Goal: Task Accomplishment & Management: Manage account settings

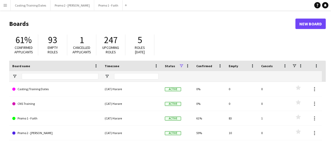
click at [5, 6] on app-icon "Menu" at bounding box center [5, 5] width 4 height 4
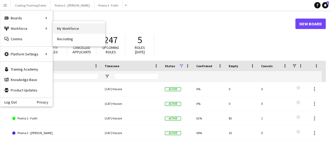
click at [65, 29] on link "My Workforce" at bounding box center [79, 28] width 52 height 10
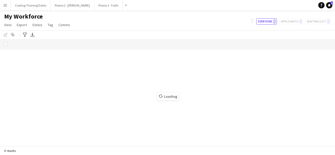
click at [7, 4] on app-icon "Menu" at bounding box center [5, 5] width 4 height 4
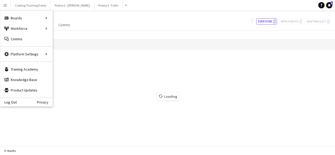
click at [3, 6] on app-icon "Menu" at bounding box center [5, 5] width 4 height 4
click at [11, 102] on link "Log Out" at bounding box center [8, 102] width 16 height 4
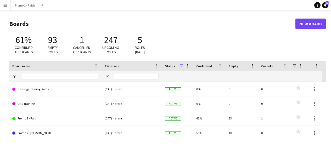
click at [4, 7] on app-icon "Menu" at bounding box center [5, 5] width 4 height 4
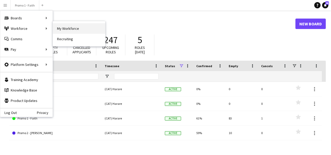
click at [65, 31] on link "My Workforce" at bounding box center [79, 28] width 52 height 10
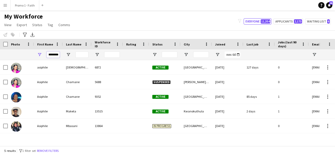
drag, startPoint x: 48, startPoint y: 54, endPoint x: 61, endPoint y: 56, distance: 13.0
click at [61, 56] on div "********" at bounding box center [48, 54] width 29 height 10
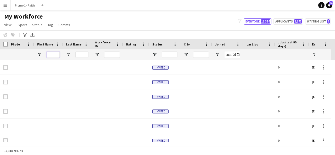
click at [57, 56] on input "First Name Filter Input" at bounding box center [53, 55] width 13 height 6
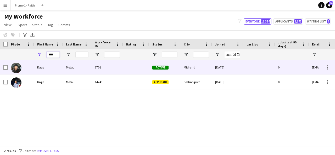
type input "****"
click at [83, 74] on div "Motau" at bounding box center [77, 67] width 29 height 14
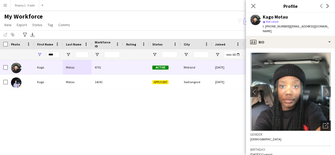
click at [320, 121] on div "Open photos pop-in" at bounding box center [325, 126] width 10 height 10
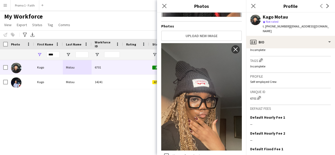
scroll to position [234, 0]
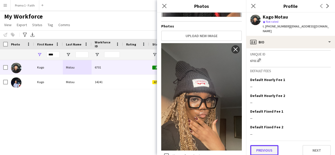
click at [263, 145] on button "Previous" at bounding box center [264, 150] width 28 height 10
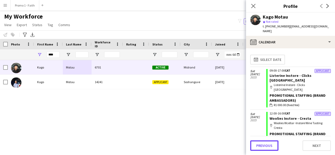
click at [263, 145] on button "Previous" at bounding box center [264, 146] width 28 height 10
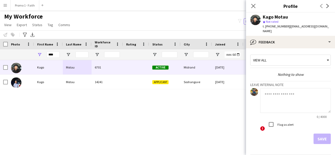
scroll to position [14, 0]
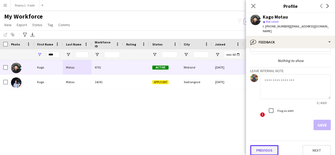
click at [268, 145] on button "Previous" at bounding box center [264, 150] width 28 height 10
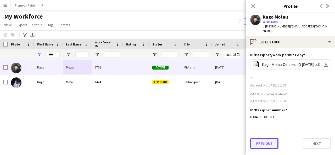
click at [267, 139] on button "Previous" at bounding box center [264, 144] width 28 height 10
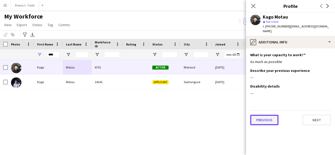
click at [269, 117] on button "Previous" at bounding box center [264, 120] width 28 height 10
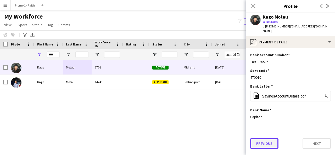
click at [267, 139] on button "Previous" at bounding box center [264, 144] width 28 height 10
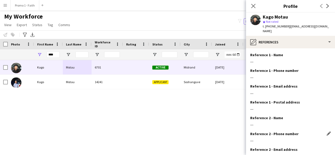
scroll to position [48, 0]
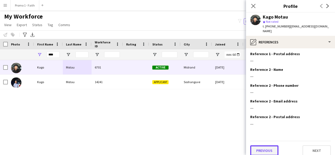
click at [261, 146] on button "Previous" at bounding box center [264, 151] width 28 height 10
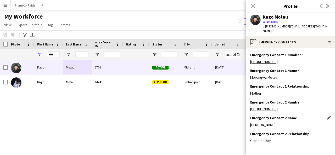
scroll to position [17, 0]
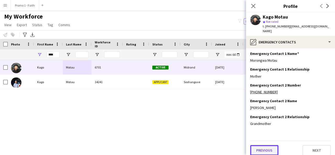
click at [268, 145] on button "Previous" at bounding box center [264, 150] width 28 height 10
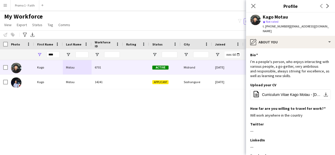
scroll to position [71, 0]
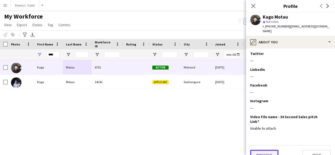
click at [266, 150] on button "Previous" at bounding box center [264, 155] width 28 height 10
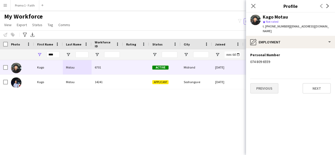
scroll to position [0, 0]
click at [275, 87] on button "Previous" at bounding box center [264, 88] width 28 height 10
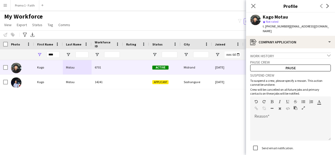
scroll to position [33, 0]
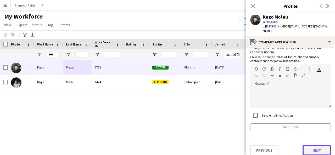
click at [307, 145] on button "Next" at bounding box center [317, 150] width 28 height 10
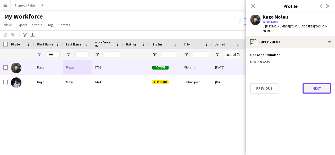
click at [307, 86] on button "Next" at bounding box center [317, 88] width 28 height 10
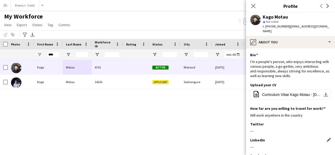
scroll to position [71, 0]
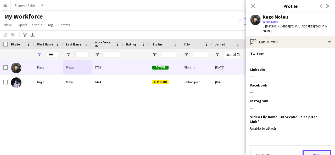
click at [305, 150] on button "Next" at bounding box center [317, 155] width 28 height 10
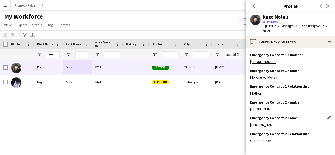
scroll to position [17, 0]
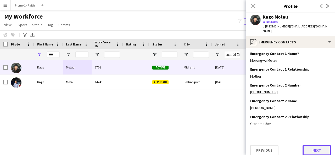
click at [312, 146] on button "Next" at bounding box center [317, 150] width 28 height 10
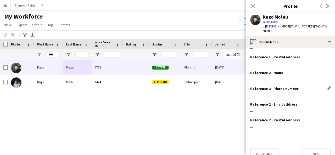
scroll to position [48, 0]
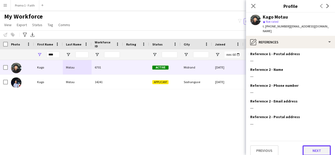
click at [303, 146] on button "Next" at bounding box center [317, 151] width 28 height 10
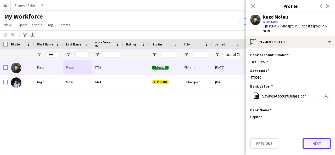
click at [313, 140] on button "Next" at bounding box center [317, 144] width 28 height 10
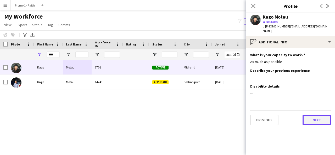
click at [310, 117] on button "Next" at bounding box center [317, 120] width 28 height 10
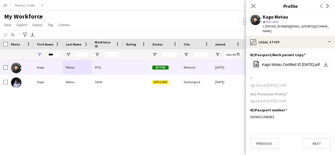
click at [267, 145] on app-section-data-types "ID/Passport/Work permit Copy Edit this field office-file-sheet Kago Motau Certi…" at bounding box center [290, 101] width 89 height 107
click at [263, 139] on button "Previous" at bounding box center [264, 144] width 28 height 10
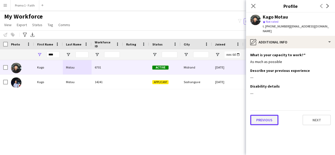
click at [264, 118] on button "Previous" at bounding box center [264, 120] width 28 height 10
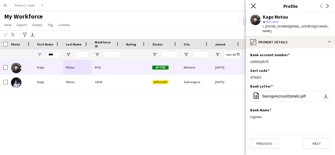
click at [252, 5] on icon at bounding box center [253, 5] width 5 height 5
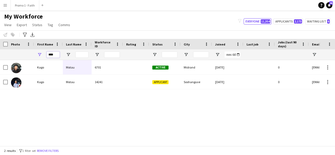
drag, startPoint x: 56, startPoint y: 54, endPoint x: 48, endPoint y: 54, distance: 7.3
click at [48, 54] on input "****" at bounding box center [53, 55] width 13 height 6
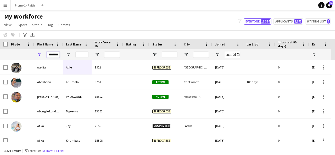
scroll to position [0, 3]
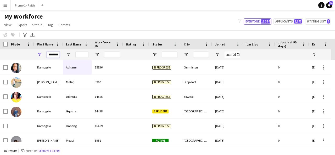
type input "********"
click at [85, 52] on input "Last Name Filter Input" at bounding box center [81, 55] width 13 height 6
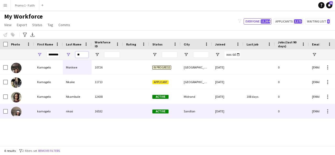
type input "**"
click at [79, 112] on div "nkosi" at bounding box center [77, 111] width 29 height 14
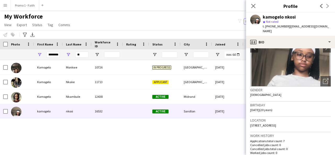
scroll to position [45, 0]
click at [323, 78] on icon "Open photos pop-in" at bounding box center [325, 80] width 5 height 5
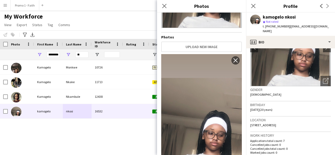
scroll to position [117, 0]
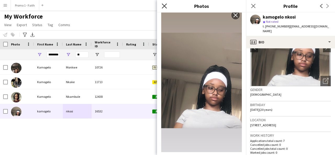
click at [165, 5] on icon at bounding box center [164, 5] width 5 height 5
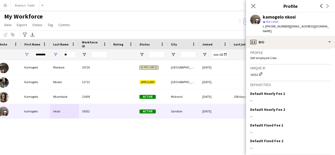
scroll to position [222, 0]
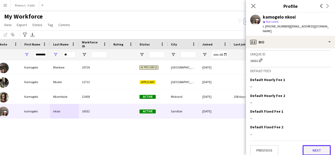
click at [303, 145] on button "Next" at bounding box center [317, 150] width 28 height 10
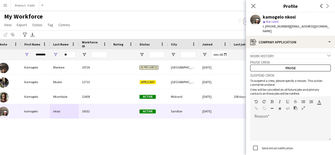
scroll to position [33, 0]
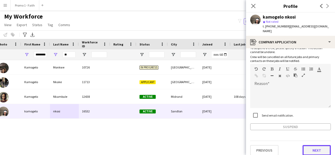
click at [309, 146] on button "Next" at bounding box center [317, 150] width 28 height 10
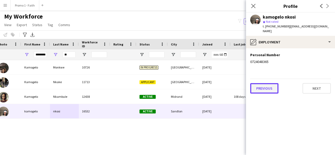
click at [269, 83] on button "Previous" at bounding box center [264, 88] width 28 height 10
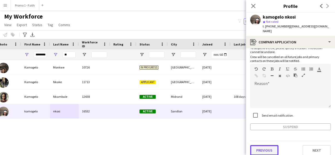
click at [272, 145] on button "Previous" at bounding box center [264, 150] width 28 height 10
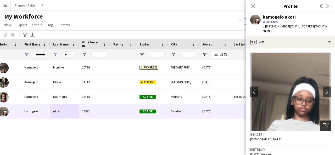
click at [323, 123] on icon "Open photos pop-in" at bounding box center [325, 125] width 5 height 5
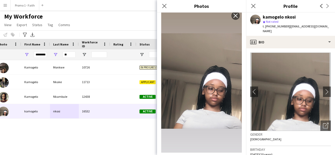
scroll to position [117, 0]
click at [165, 5] on icon at bounding box center [164, 5] width 5 height 5
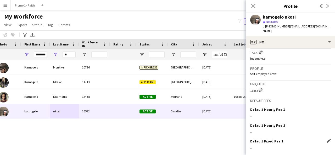
scroll to position [215, 0]
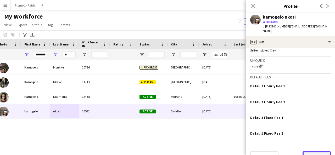
click at [306, 152] on button "Next" at bounding box center [317, 157] width 28 height 10
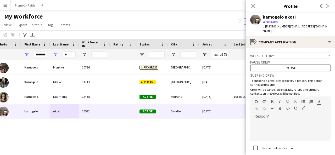
scroll to position [33, 0]
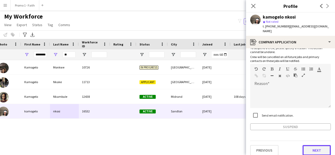
click at [309, 145] on button "Next" at bounding box center [317, 150] width 28 height 10
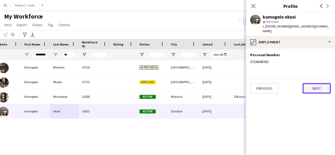
click at [310, 83] on button "Next" at bounding box center [317, 88] width 28 height 10
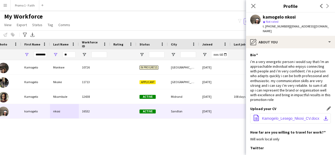
scroll to position [95, 0]
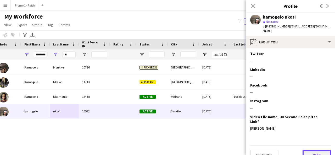
click at [315, 150] on button "Next" at bounding box center [317, 155] width 28 height 10
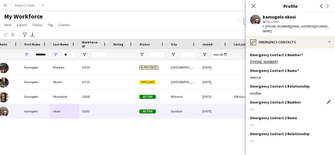
scroll to position [17, 0]
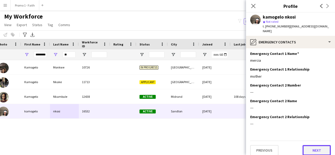
click at [309, 146] on button "Next" at bounding box center [317, 150] width 28 height 10
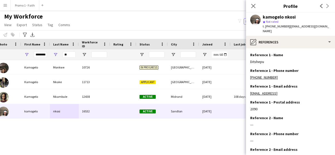
scroll to position [48, 0]
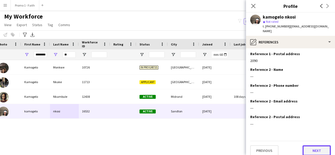
click at [308, 146] on button "Next" at bounding box center [317, 151] width 28 height 10
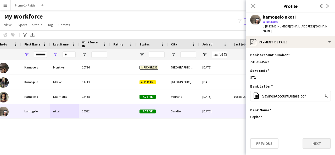
scroll to position [0, 0]
click at [328, 68] on app-icon "Edit this field" at bounding box center [329, 70] width 4 height 4
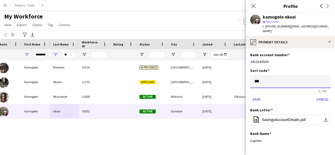
click at [290, 77] on input "***" at bounding box center [290, 81] width 81 height 13
type input "*"
type input "******"
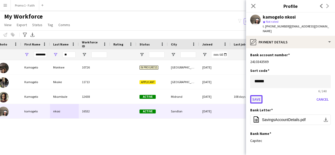
click at [259, 95] on button "Save" at bounding box center [256, 99] width 12 height 8
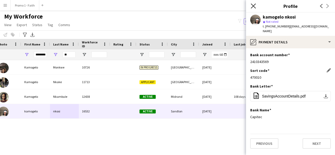
click at [254, 7] on icon "Close pop-in" at bounding box center [253, 5] width 5 height 5
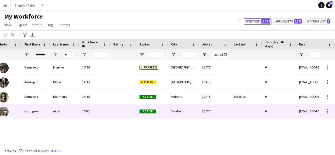
click at [62, 109] on div "nkosi" at bounding box center [64, 111] width 29 height 14
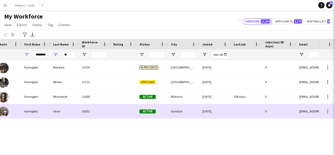
click at [62, 109] on div "nkosi" at bounding box center [64, 111] width 29 height 14
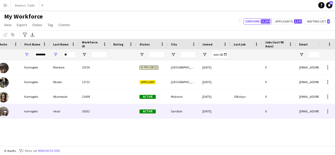
click at [207, 109] on div "[DATE]" at bounding box center [214, 111] width 31 height 14
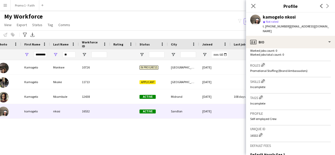
scroll to position [222, 0]
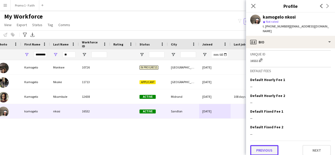
click at [267, 145] on button "Previous" at bounding box center [264, 150] width 28 height 10
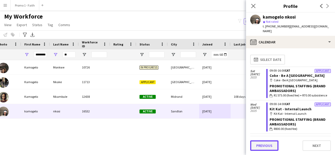
click at [262, 143] on button "Previous" at bounding box center [264, 146] width 28 height 10
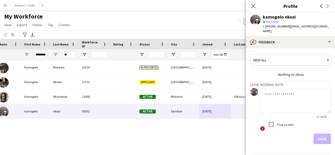
scroll to position [14, 0]
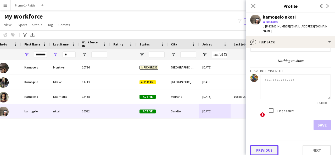
click at [264, 148] on button "Previous" at bounding box center [264, 150] width 28 height 10
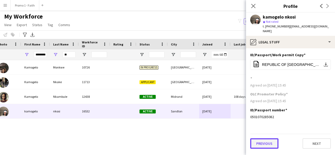
click at [263, 139] on button "Previous" at bounding box center [264, 144] width 28 height 10
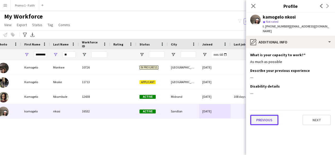
click at [265, 116] on button "Previous" at bounding box center [264, 120] width 28 height 10
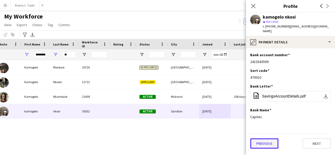
click at [258, 141] on button "Previous" at bounding box center [264, 144] width 28 height 10
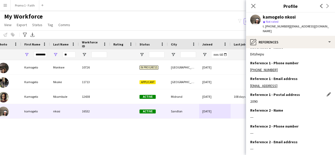
scroll to position [48, 0]
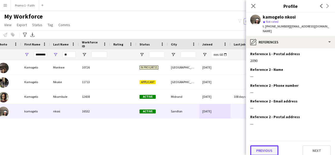
click at [267, 146] on button "Previous" at bounding box center [264, 151] width 28 height 10
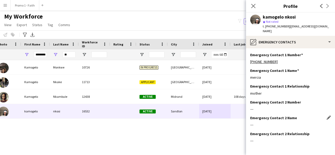
scroll to position [17, 0]
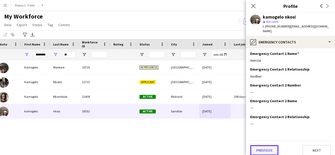
click at [263, 145] on button "Previous" at bounding box center [264, 150] width 28 height 10
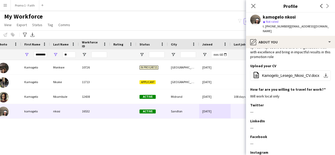
scroll to position [95, 0]
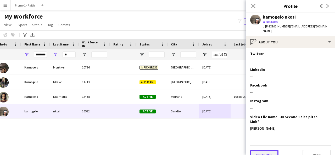
click at [265, 150] on button "Previous" at bounding box center [264, 155] width 28 height 10
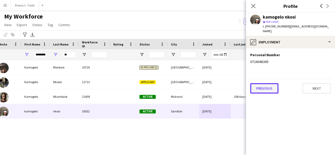
click at [268, 85] on button "Previous" at bounding box center [264, 88] width 28 height 10
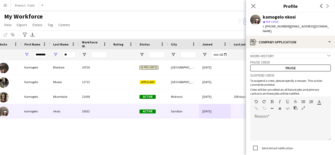
scroll to position [33, 0]
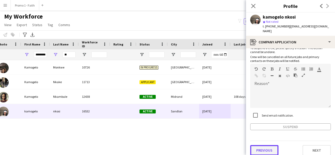
click at [260, 148] on button "Previous" at bounding box center [264, 150] width 28 height 10
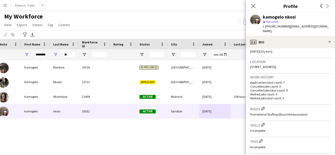
scroll to position [103, 0]
click at [69, 55] on input "**" at bounding box center [69, 55] width 13 height 6
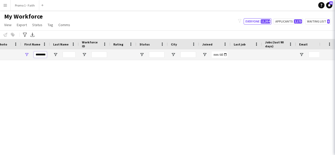
click at [41, 57] on input "********" at bounding box center [40, 55] width 13 height 6
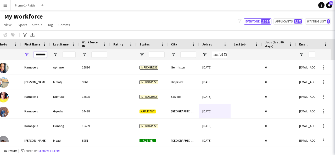
click at [41, 57] on input "********" at bounding box center [40, 55] width 13 height 6
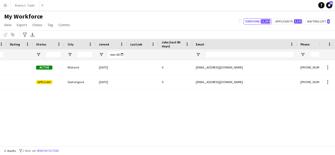
scroll to position [0, 129]
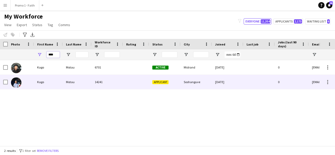
type input "****"
click at [33, 84] on div at bounding box center [21, 82] width 26 height 14
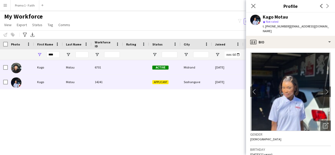
click at [131, 68] on div at bounding box center [136, 67] width 26 height 14
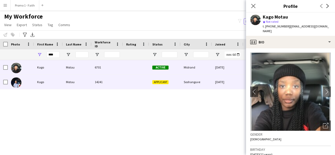
click at [95, 84] on div "14241" at bounding box center [107, 82] width 31 height 14
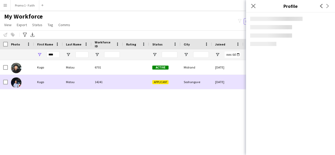
click at [95, 84] on div "14241" at bounding box center [107, 82] width 31 height 14
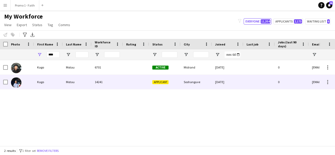
click at [95, 84] on div "14241" at bounding box center [107, 82] width 31 height 14
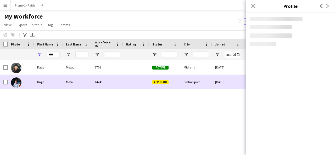
click at [95, 84] on div "14241" at bounding box center [107, 82] width 31 height 14
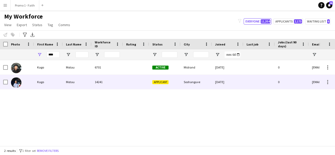
click at [95, 84] on div "14241" at bounding box center [107, 82] width 31 height 14
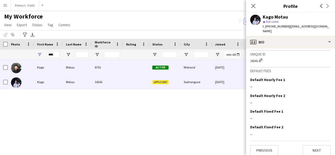
click at [119, 65] on div "6701" at bounding box center [107, 67] width 31 height 14
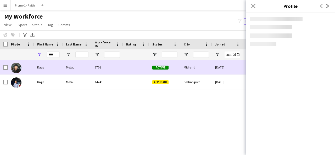
click at [119, 65] on div "6701" at bounding box center [107, 67] width 31 height 14
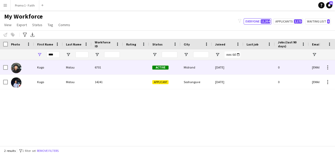
click at [111, 67] on div "6701" at bounding box center [107, 67] width 31 height 14
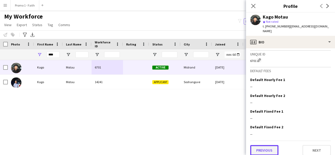
click at [270, 145] on button "Previous" at bounding box center [264, 150] width 28 height 10
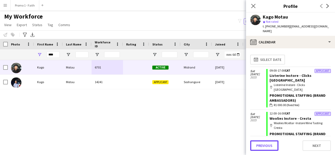
click at [270, 145] on button "Previous" at bounding box center [264, 146] width 28 height 10
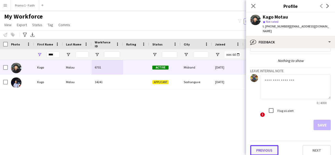
click at [258, 145] on button "Previous" at bounding box center [264, 150] width 28 height 10
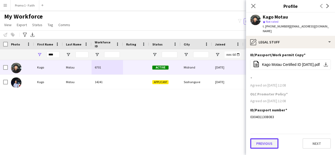
click at [262, 139] on button "Previous" at bounding box center [264, 144] width 28 height 10
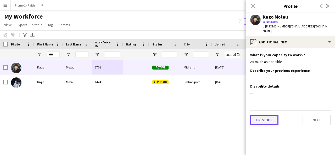
click at [264, 115] on button "Previous" at bounding box center [264, 120] width 28 height 10
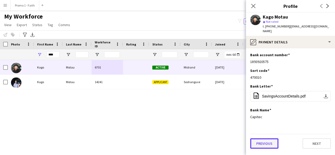
click at [263, 142] on button "Previous" at bounding box center [264, 144] width 28 height 10
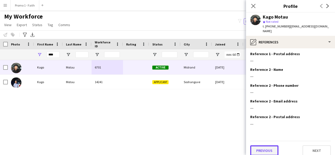
click at [262, 146] on button "Previous" at bounding box center [264, 151] width 28 height 10
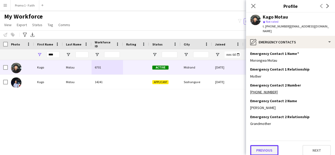
click at [262, 147] on button "Previous" at bounding box center [264, 150] width 28 height 10
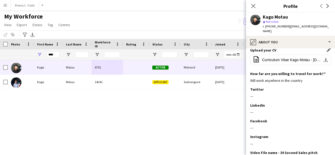
scroll to position [71, 0]
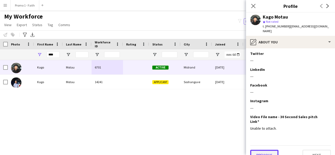
click at [263, 150] on button "Previous" at bounding box center [264, 155] width 28 height 10
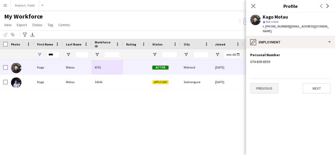
scroll to position [0, 0]
click at [263, 87] on button "Previous" at bounding box center [264, 88] width 28 height 10
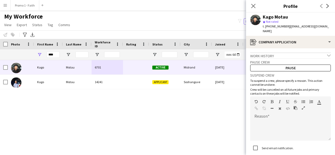
scroll to position [33, 0]
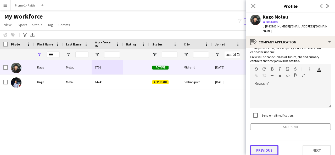
click at [267, 147] on button "Previous" at bounding box center [264, 150] width 28 height 10
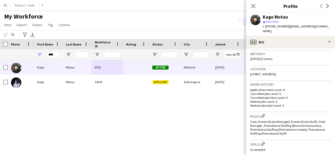
scroll to position [0, 0]
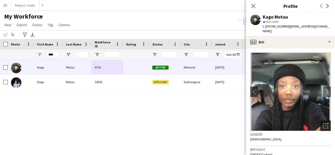
click at [324, 123] on icon "Open photos pop-in" at bounding box center [325, 125] width 5 height 5
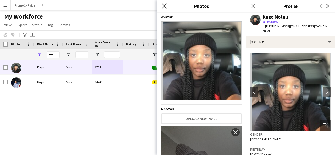
click at [163, 7] on icon "Close pop-in" at bounding box center [164, 5] width 5 height 5
